Goal: Check status: Check status

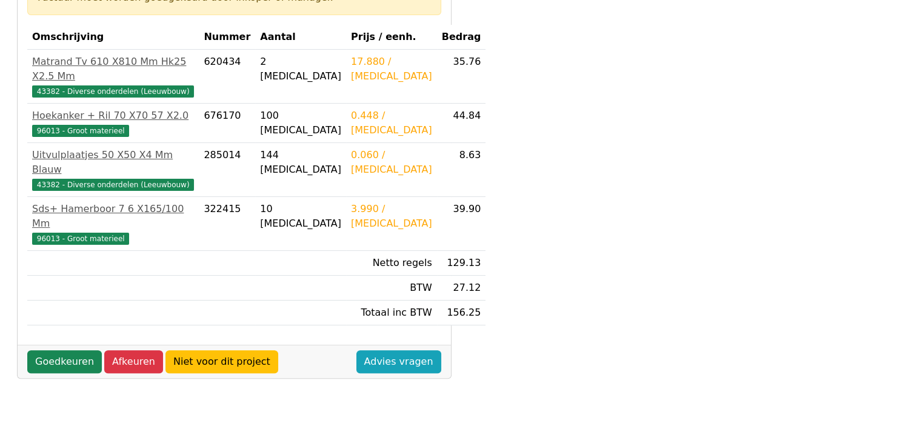
scroll to position [242, 0]
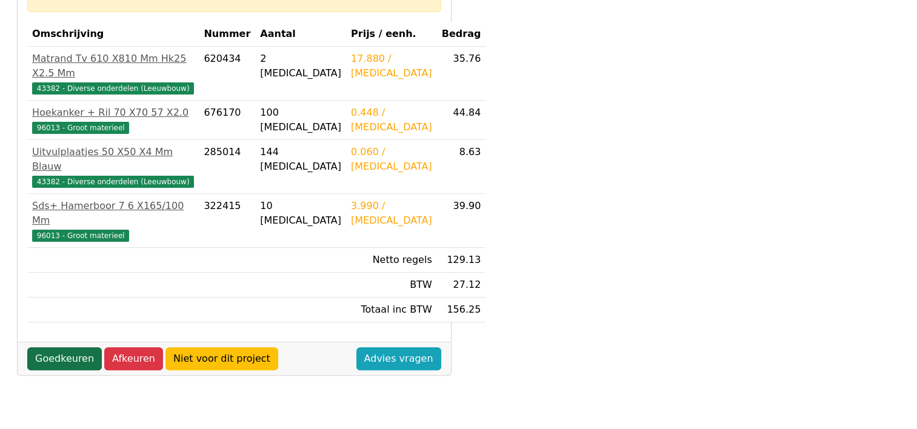
click at [52, 347] on link "Goedkeuren" at bounding box center [64, 358] width 75 height 23
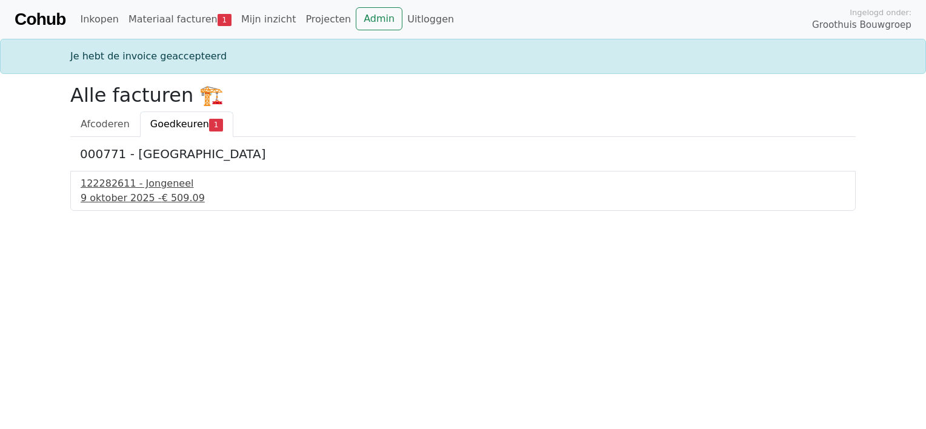
click at [153, 194] on div "9 oktober 2025 - € 509.09" at bounding box center [463, 198] width 765 height 15
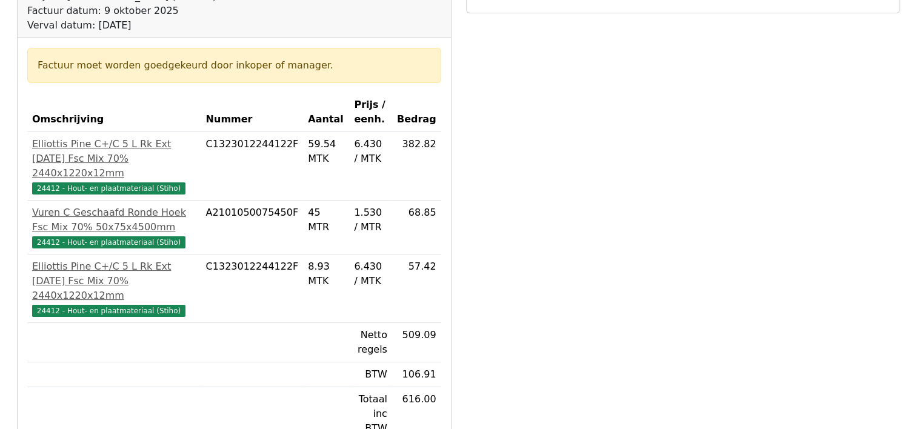
scroll to position [242, 0]
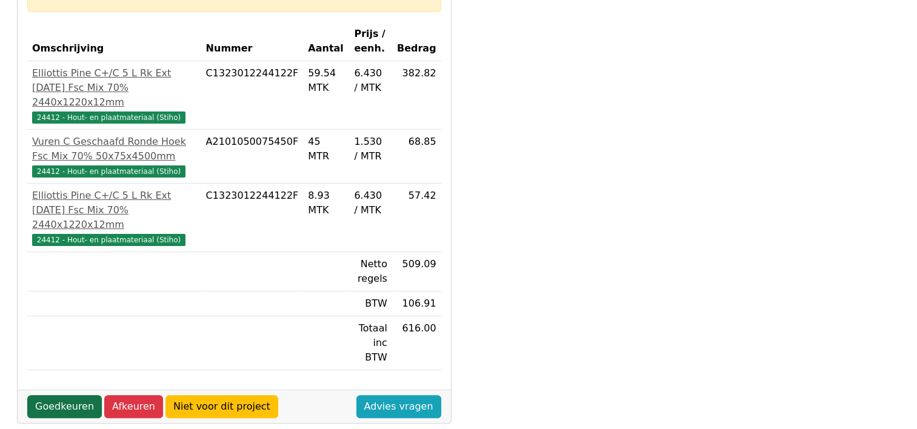
click at [81, 395] on link "Goedkeuren" at bounding box center [64, 406] width 75 height 23
